Goal: Task Accomplishment & Management: Use online tool/utility

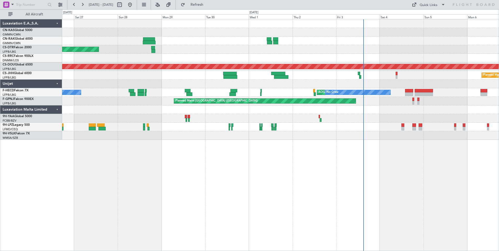
click at [235, 47] on div "Planned Maint Nice ([GEOGRAPHIC_DATA]) Planned Maint [GEOGRAPHIC_DATA] ([GEOGRA…" at bounding box center [280, 79] width 437 height 121
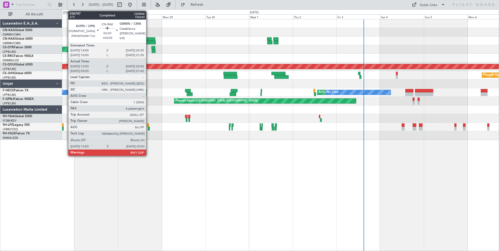
click at [149, 39] on div at bounding box center [149, 39] width 12 height 4
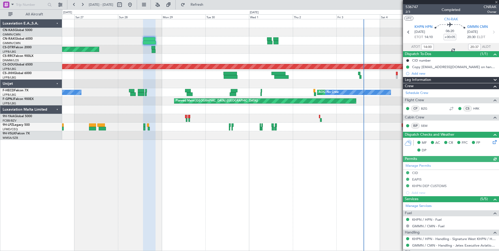
scroll to position [102, 0]
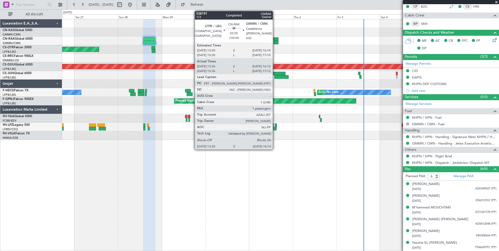
click at [275, 43] on div at bounding box center [276, 43] width 5 height 4
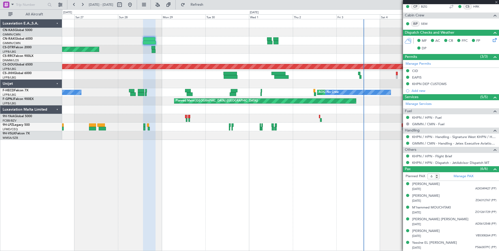
type input "13:46"
type input "16:07"
type input "1"
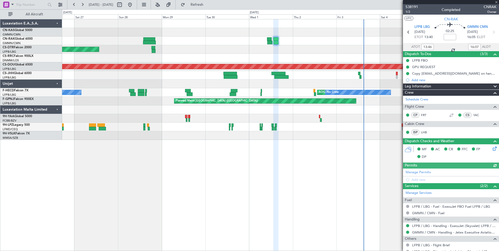
scroll to position [37, 0]
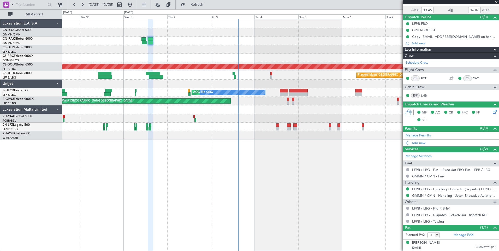
click at [218, 78] on div "Planned Maint Nice ([GEOGRAPHIC_DATA]) Planned Maint [GEOGRAPHIC_DATA] ([GEOGRA…" at bounding box center [280, 79] width 437 height 121
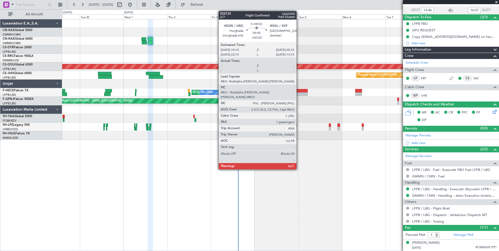
click at [299, 90] on div at bounding box center [298, 91] width 18 height 4
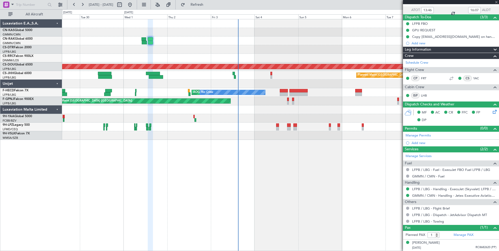
type input "+00:20"
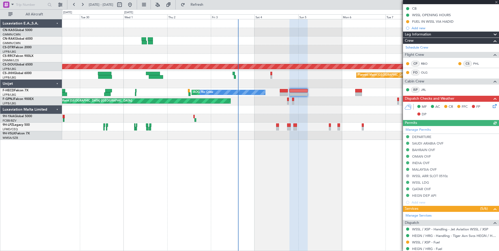
scroll to position [112, 0]
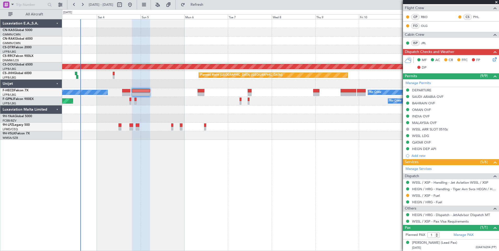
click at [180, 200] on div "Planned Maint London ([GEOGRAPHIC_DATA]) Planned Maint [GEOGRAPHIC_DATA] ([GEOG…" at bounding box center [280, 135] width 437 height 232
